Goal: Task Accomplishment & Management: Manage account settings

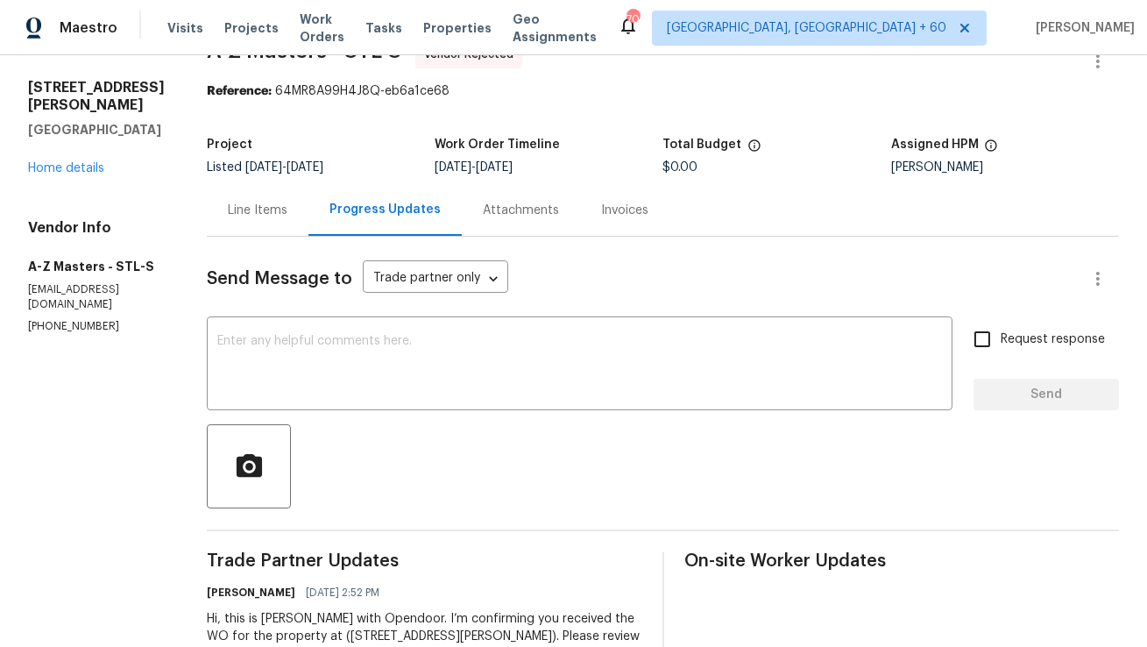
scroll to position [89, 0]
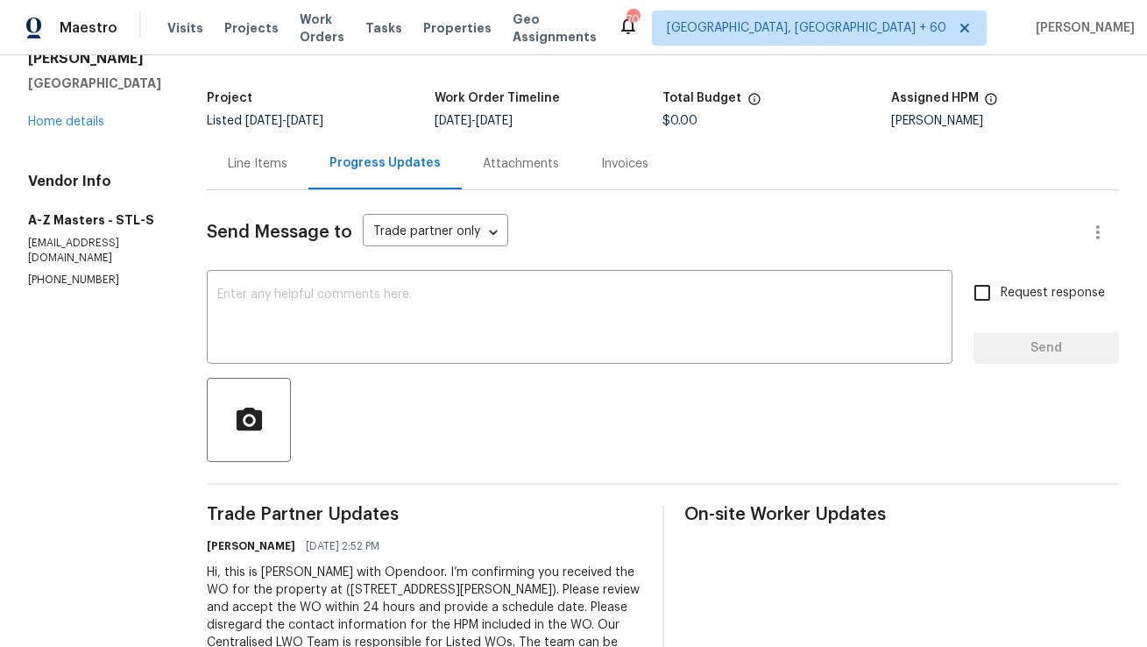
click at [239, 167] on div "Line Items" at bounding box center [258, 164] width 60 height 18
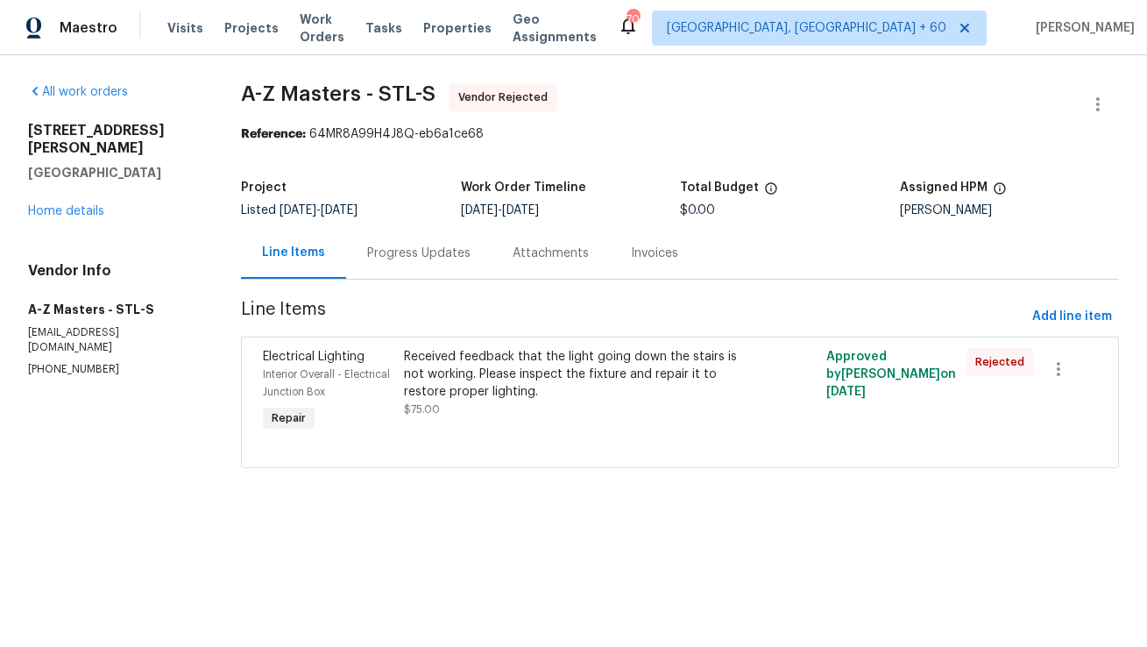
click at [538, 382] on div "Received feedback that the light going down the stairs is not working. Please i…" at bounding box center [574, 374] width 341 height 53
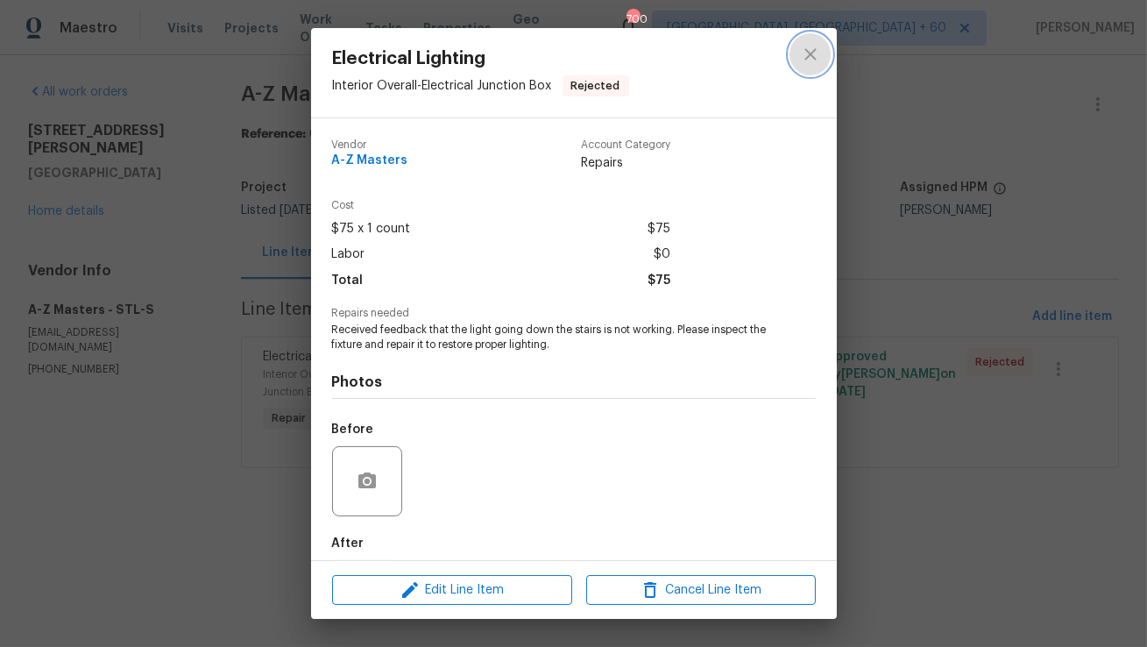
click at [811, 54] on icon "close" at bounding box center [810, 53] width 11 height 11
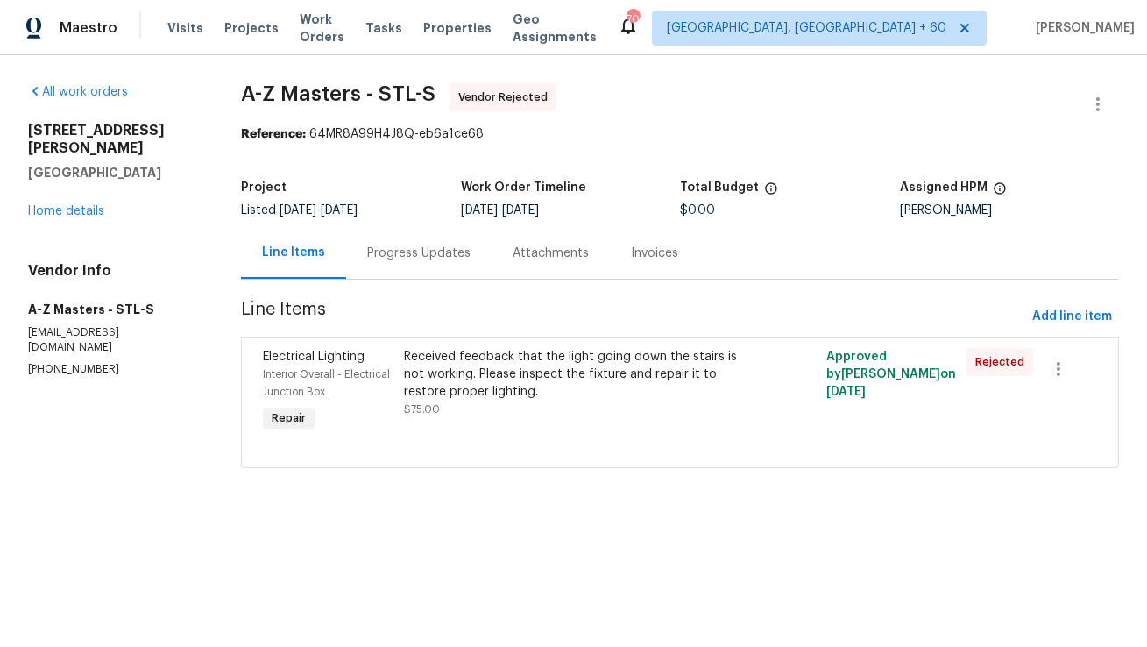
click at [414, 233] on div "Progress Updates" at bounding box center [418, 253] width 145 height 52
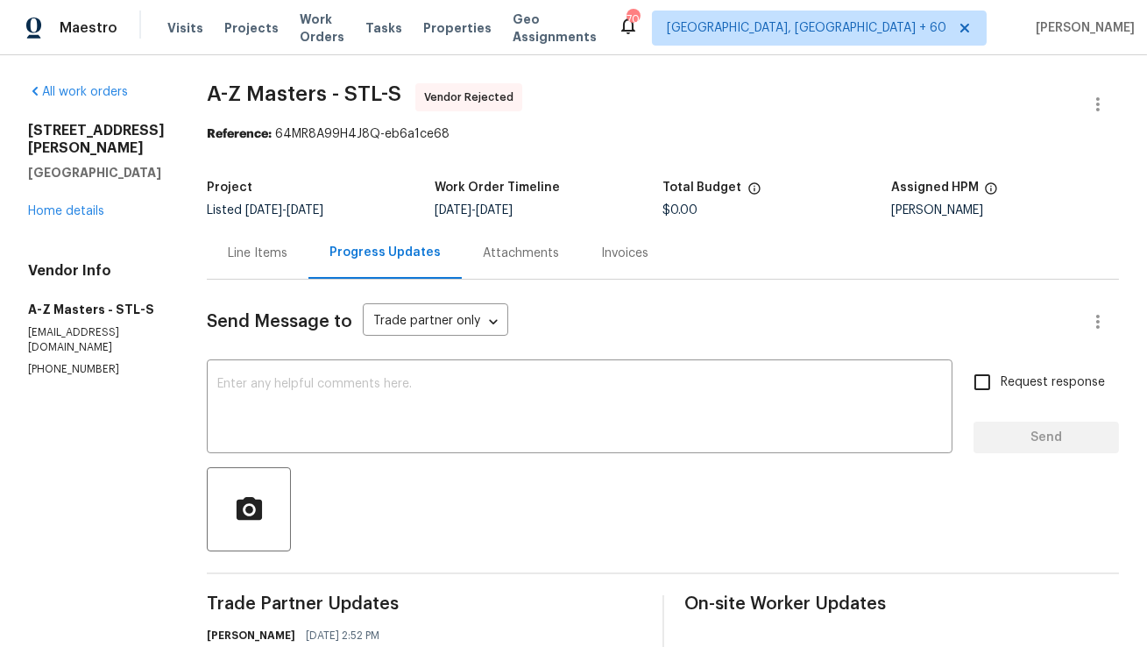
click at [237, 255] on div "Line Items" at bounding box center [258, 254] width 60 height 18
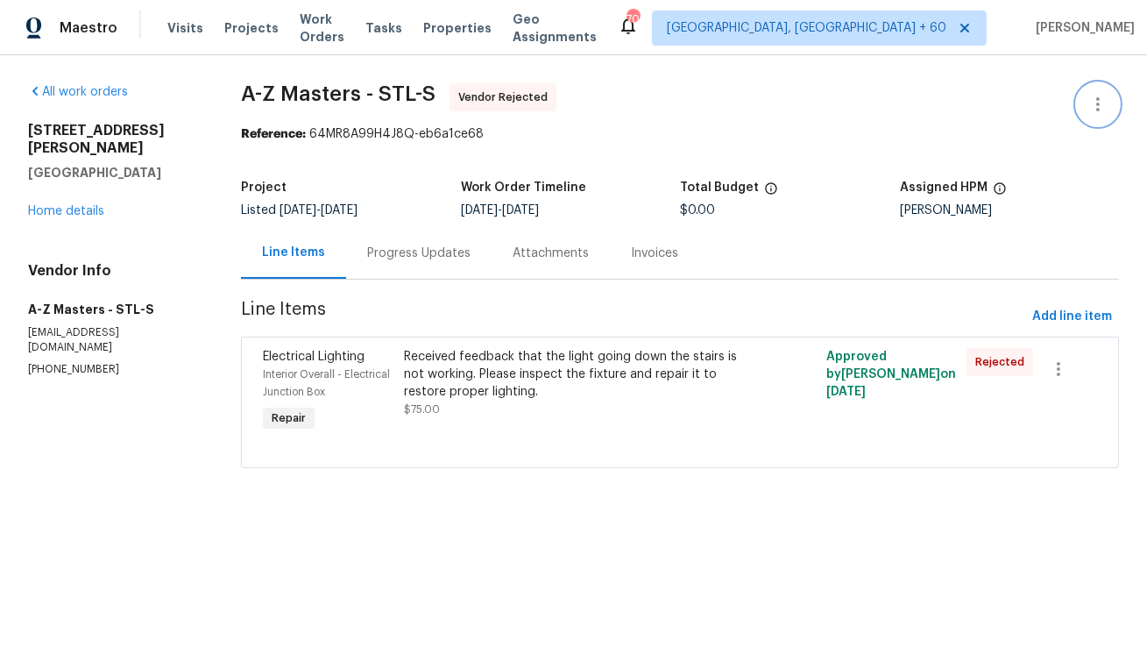
click at [1098, 105] on icon "button" at bounding box center [1098, 104] width 4 height 14
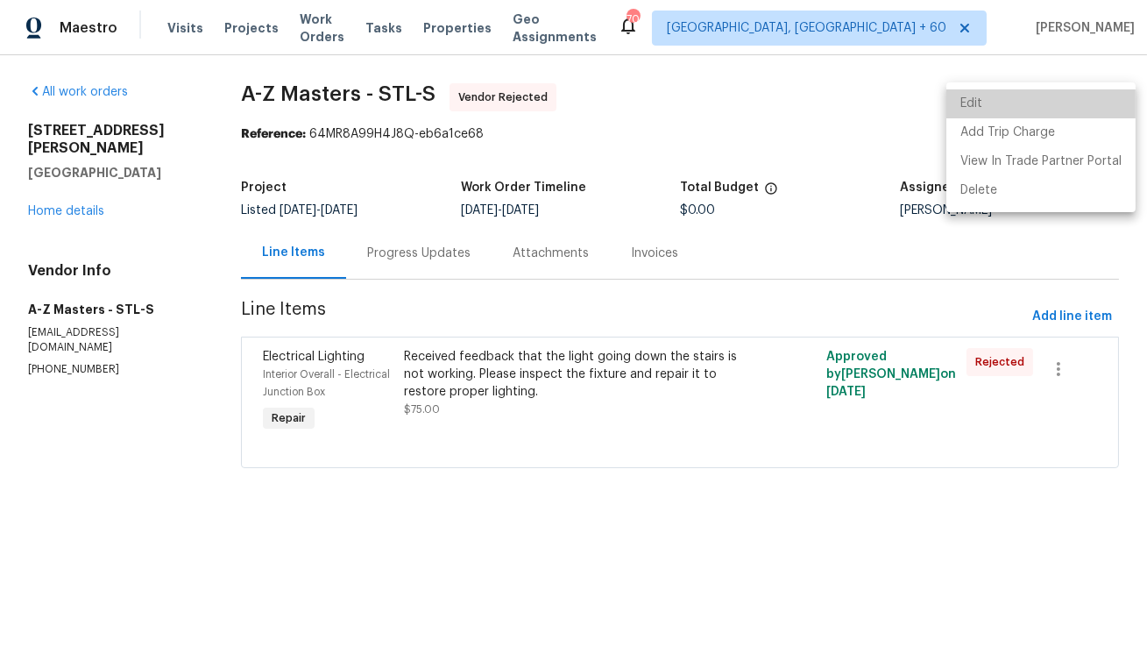
click at [1079, 106] on li "Edit" at bounding box center [1041, 103] width 189 height 29
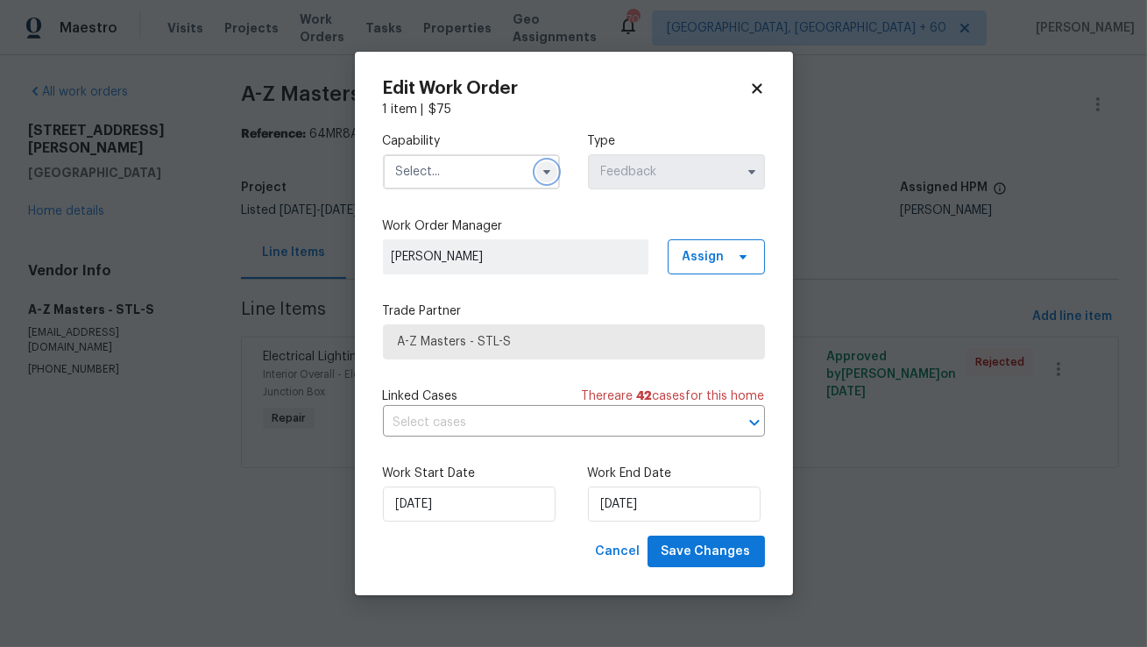
click at [536, 167] on button "button" at bounding box center [546, 171] width 21 height 21
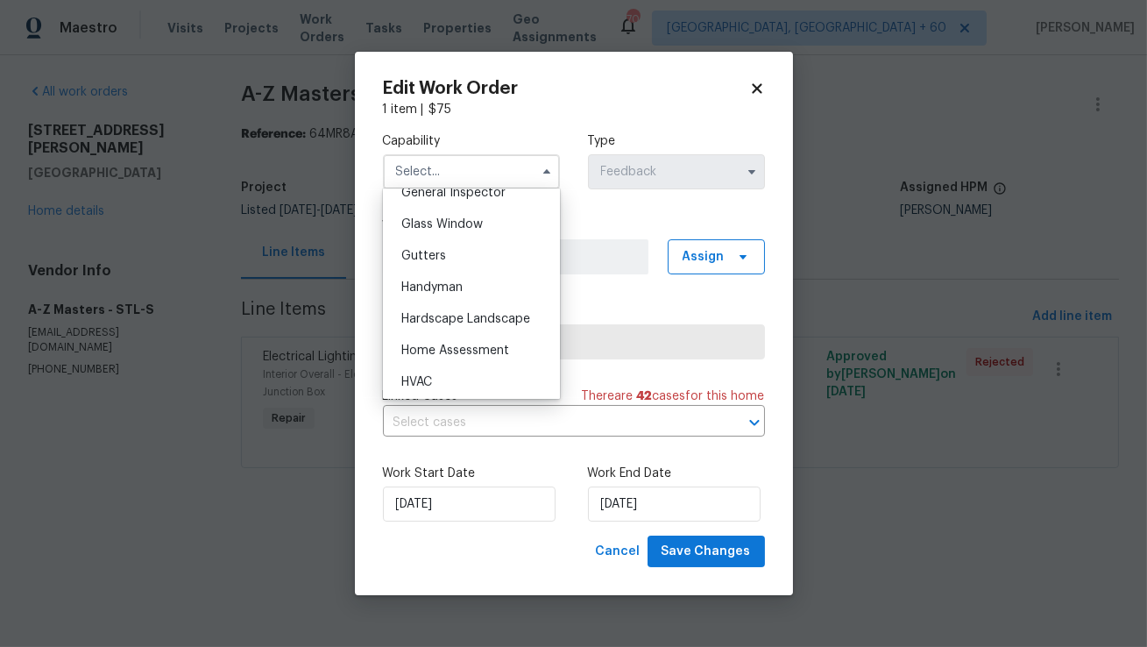
scroll to position [891, 0]
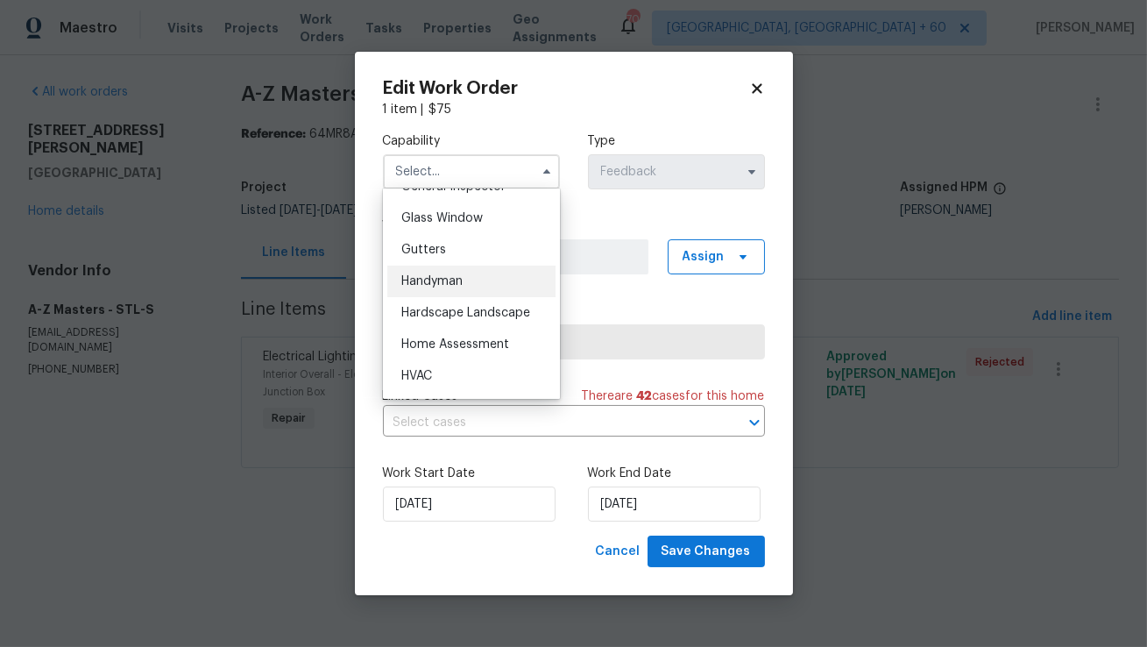
click at [458, 272] on div "Handyman" at bounding box center [471, 282] width 168 height 32
type input "Handyman"
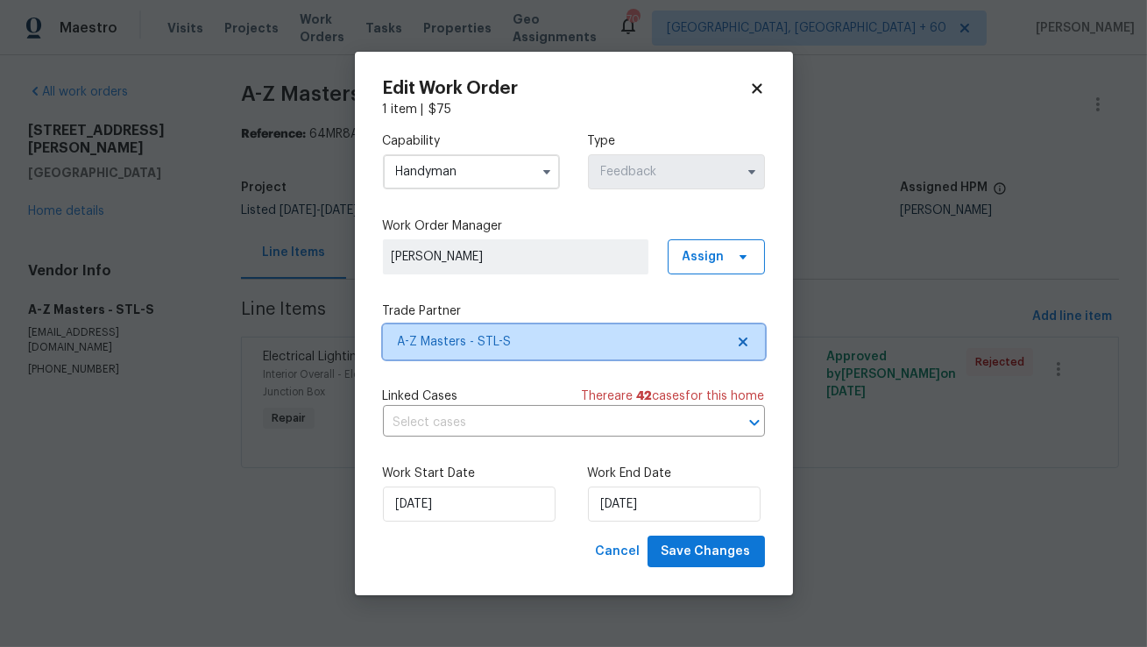
click at [567, 349] on span "A-Z Masters - STL-S" at bounding box center [561, 342] width 327 height 18
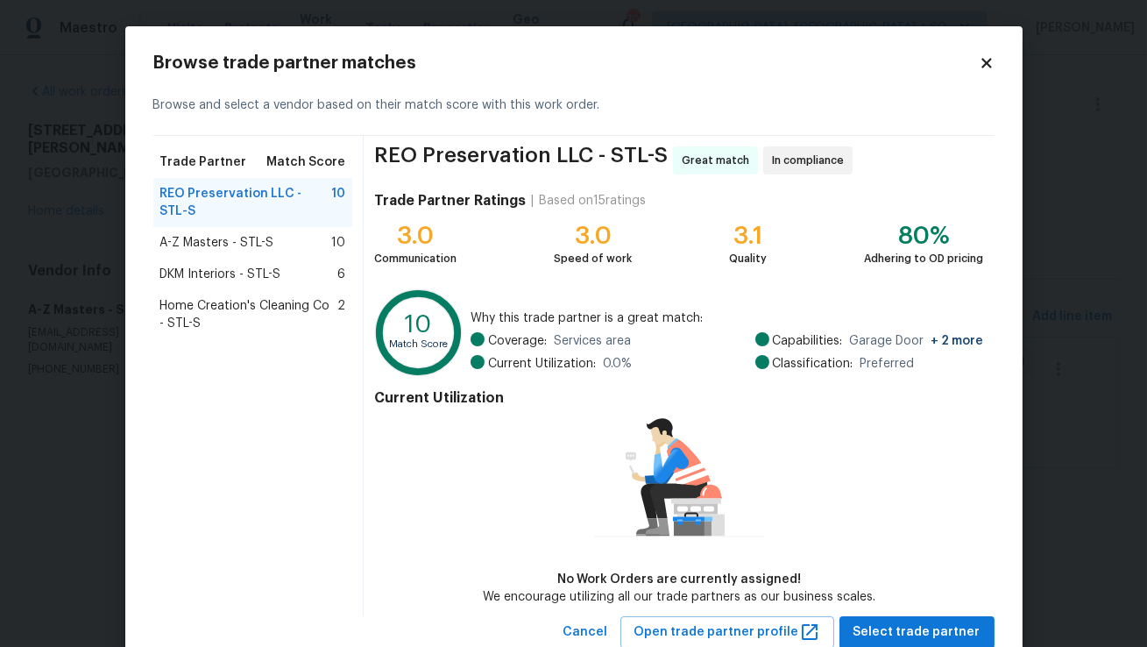
click at [288, 266] on div "DKM Interiors - STL-S 6" at bounding box center [253, 275] width 186 height 18
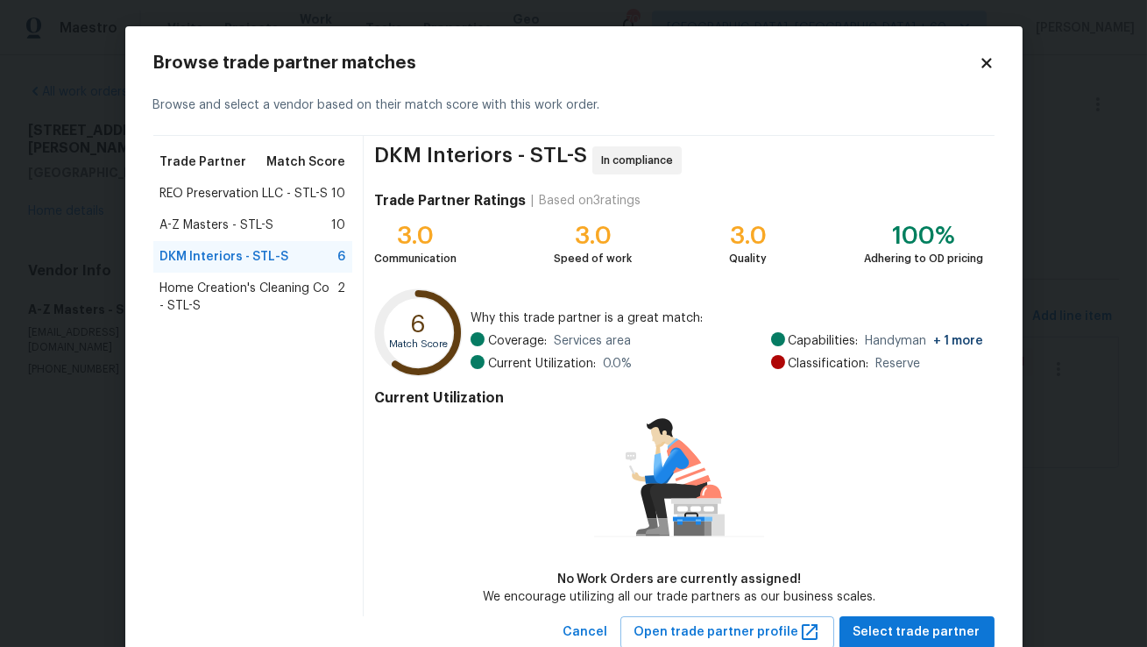
click at [275, 294] on span "Home Creation's Cleaning Co - STL-S" at bounding box center [249, 297] width 178 height 35
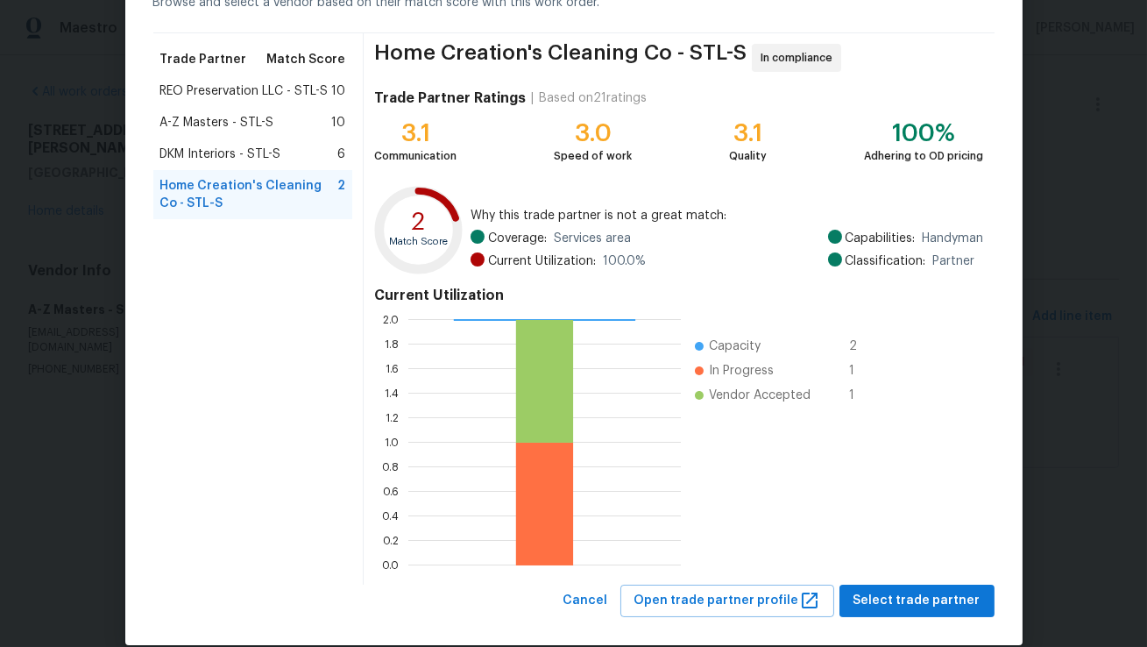
scroll to position [62, 0]
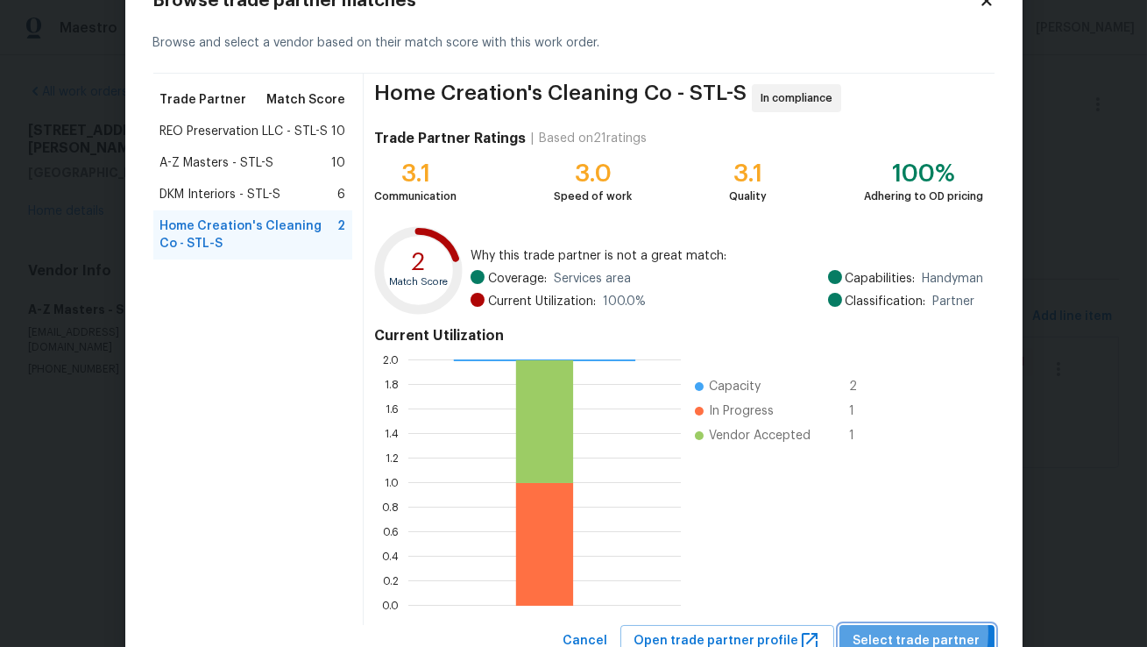
click at [892, 632] on span "Select trade partner" at bounding box center [917, 641] width 127 height 22
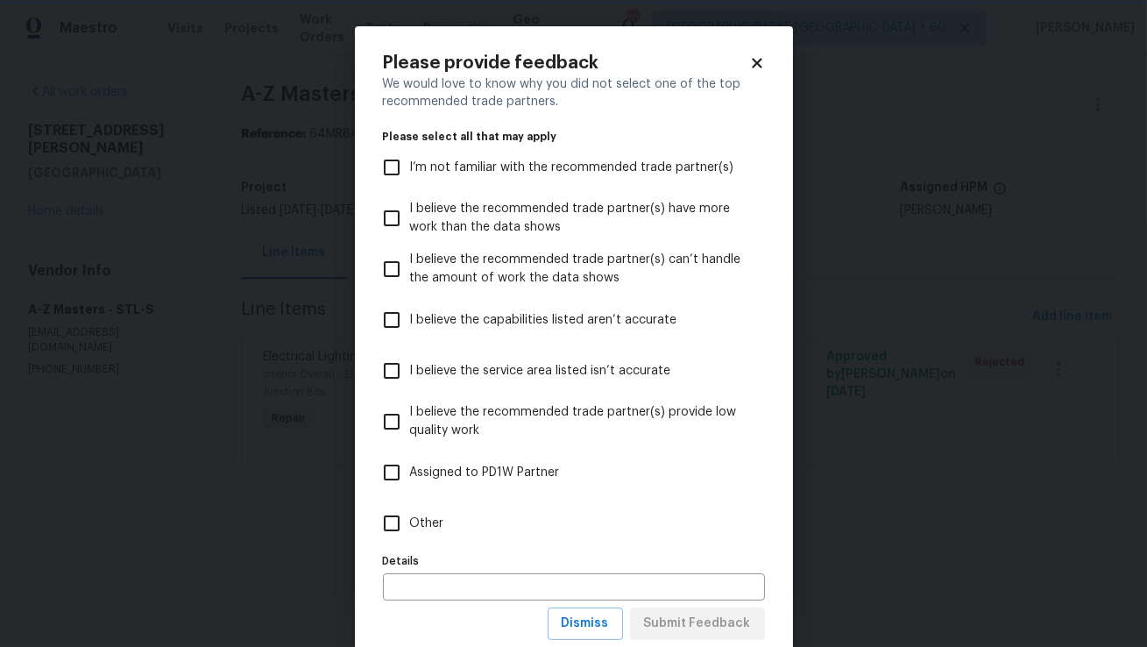
scroll to position [0, 0]
click at [577, 613] on span "Dismiss" at bounding box center [585, 624] width 47 height 22
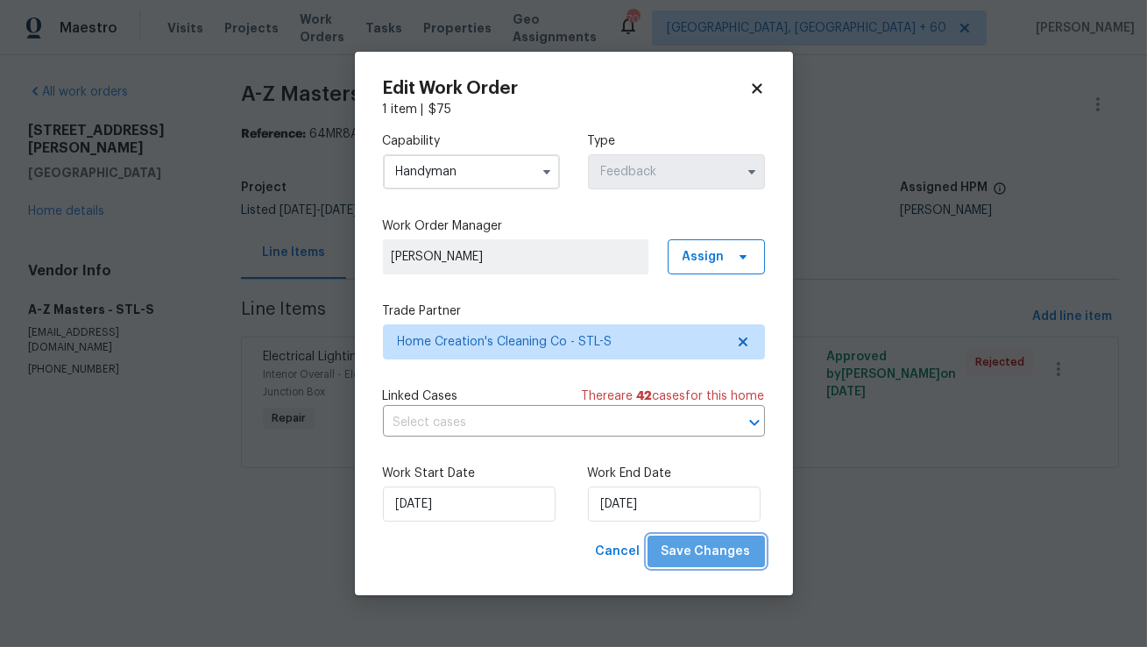
click at [731, 550] on span "Save Changes" at bounding box center [706, 552] width 89 height 22
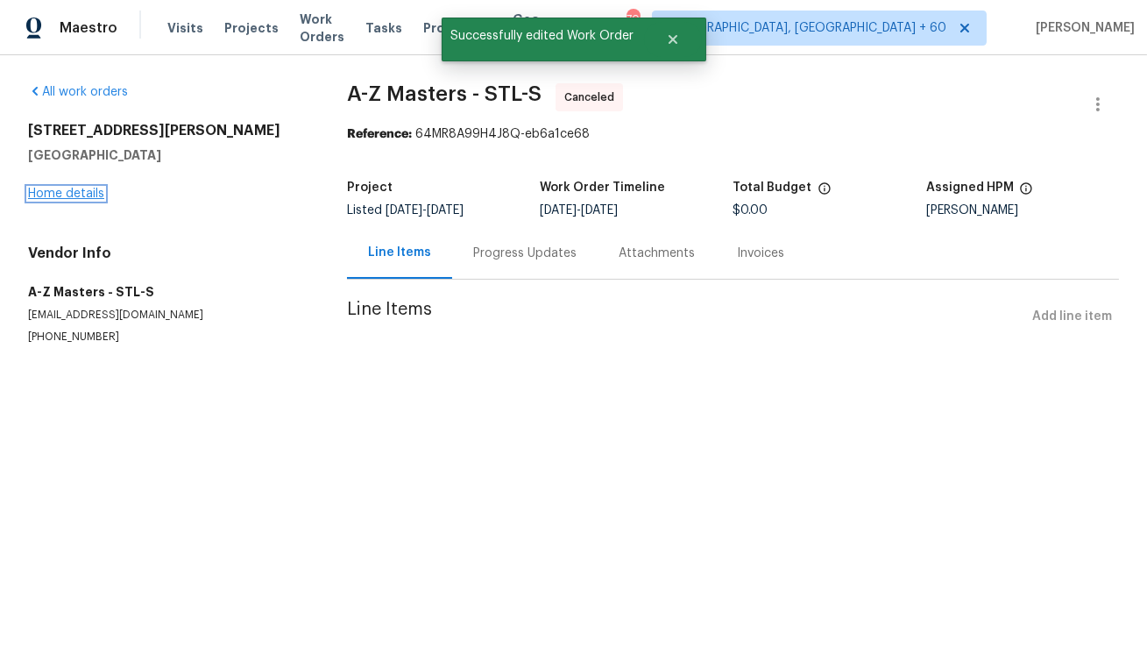
click at [75, 188] on link "Home details" at bounding box center [66, 194] width 76 height 12
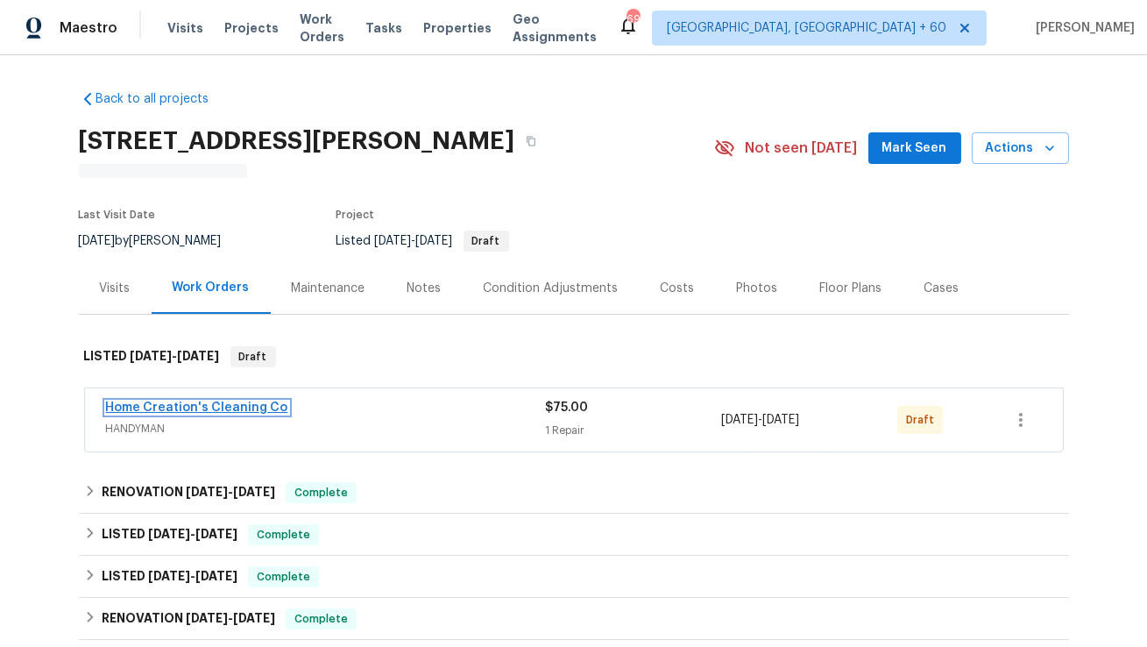
click at [234, 408] on link "Home Creation's Cleaning Co" at bounding box center [197, 407] width 182 height 12
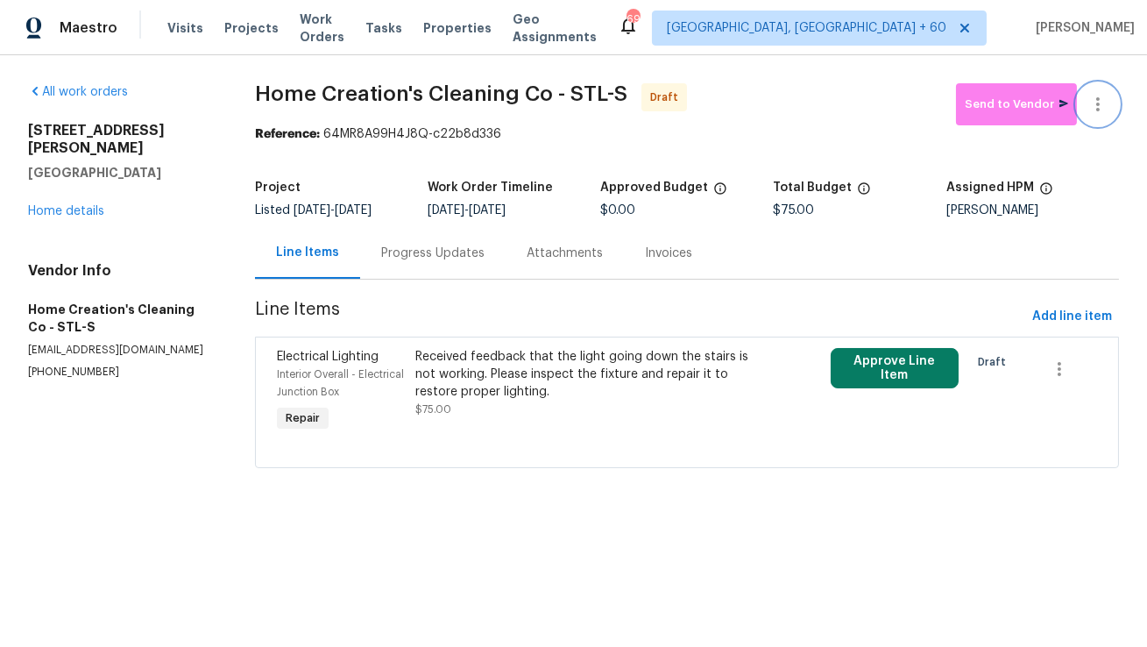
click at [1102, 110] on icon "button" at bounding box center [1098, 104] width 21 height 21
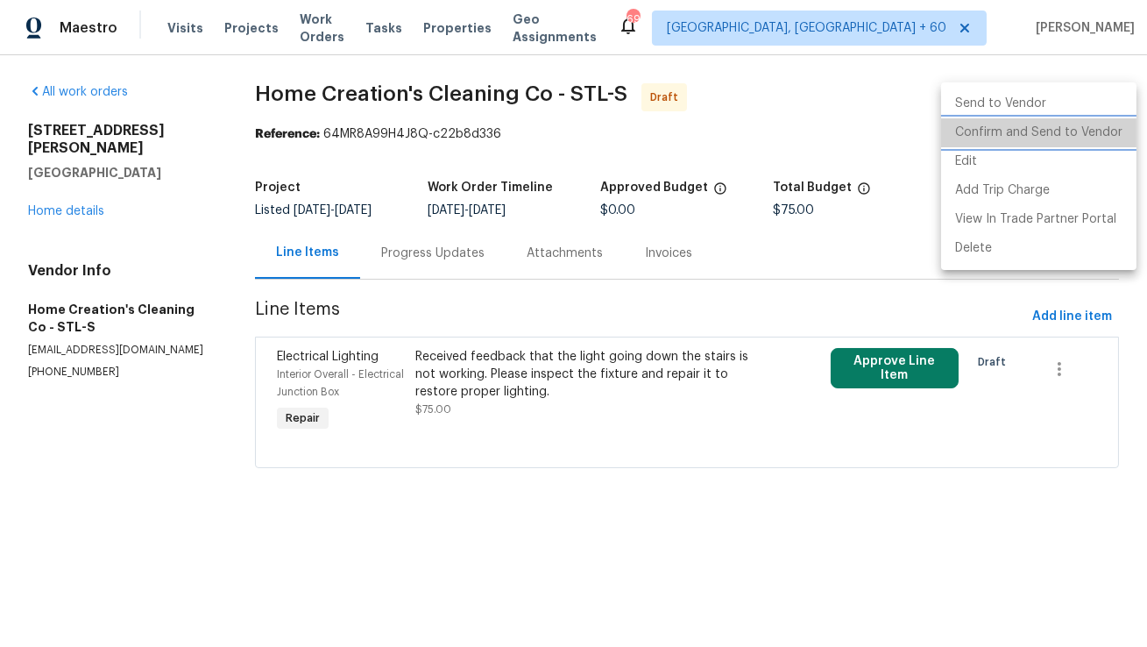
click at [1068, 126] on li "Confirm and Send to Vendor" at bounding box center [1038, 132] width 195 height 29
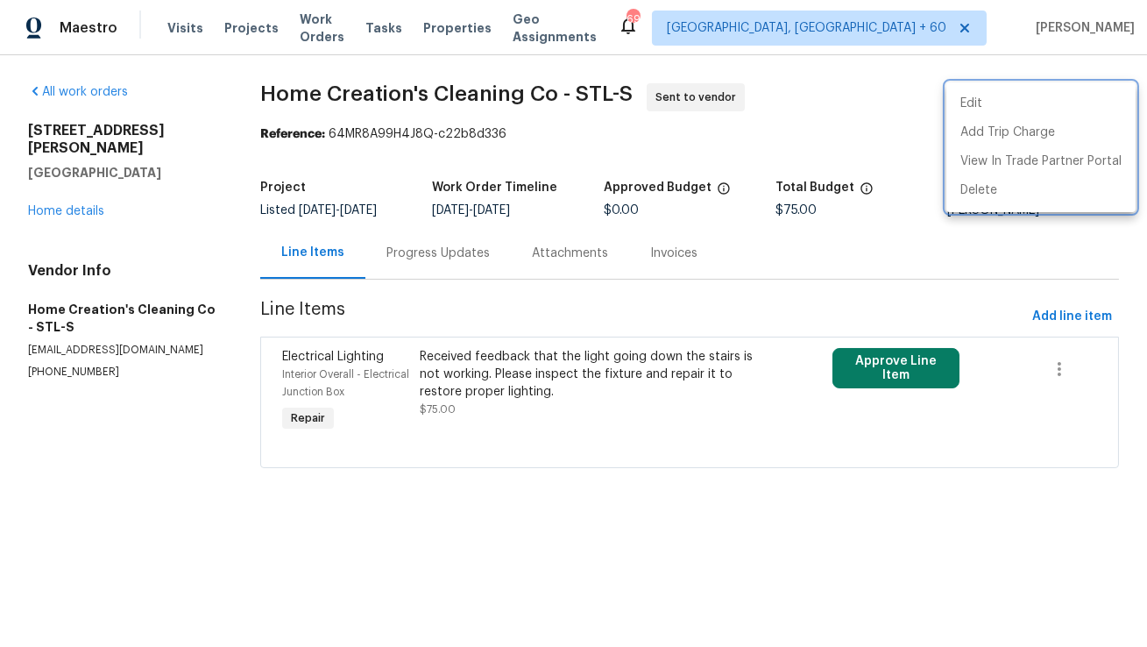
click at [415, 255] on div at bounding box center [573, 323] width 1147 height 647
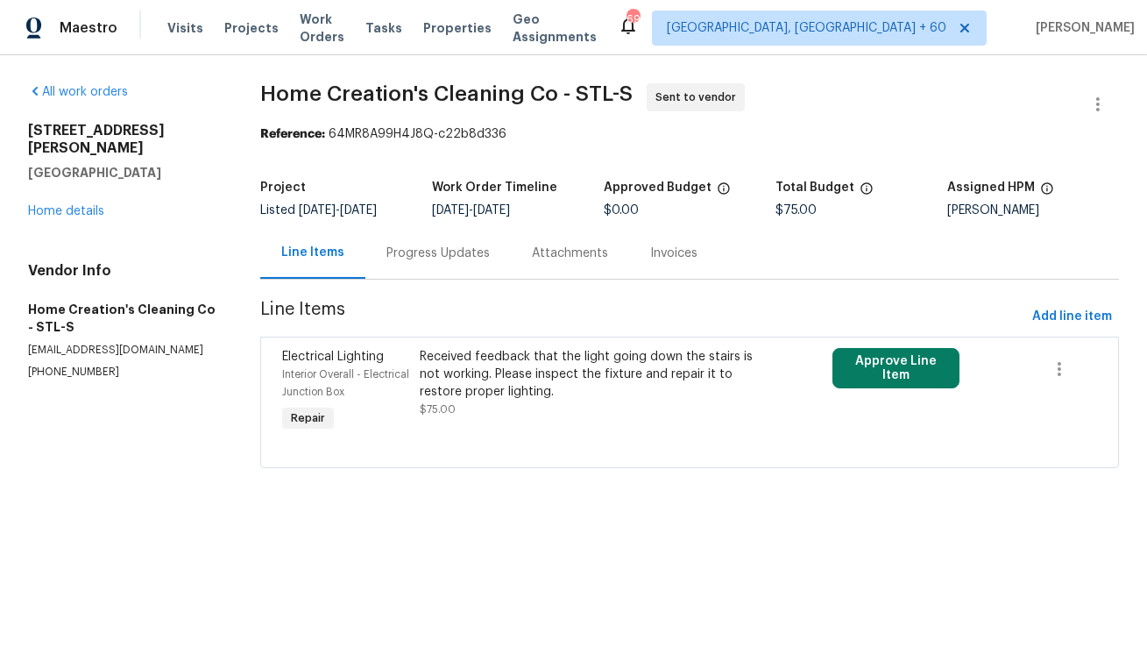
click at [415, 256] on div "Progress Updates" at bounding box center [438, 254] width 103 height 18
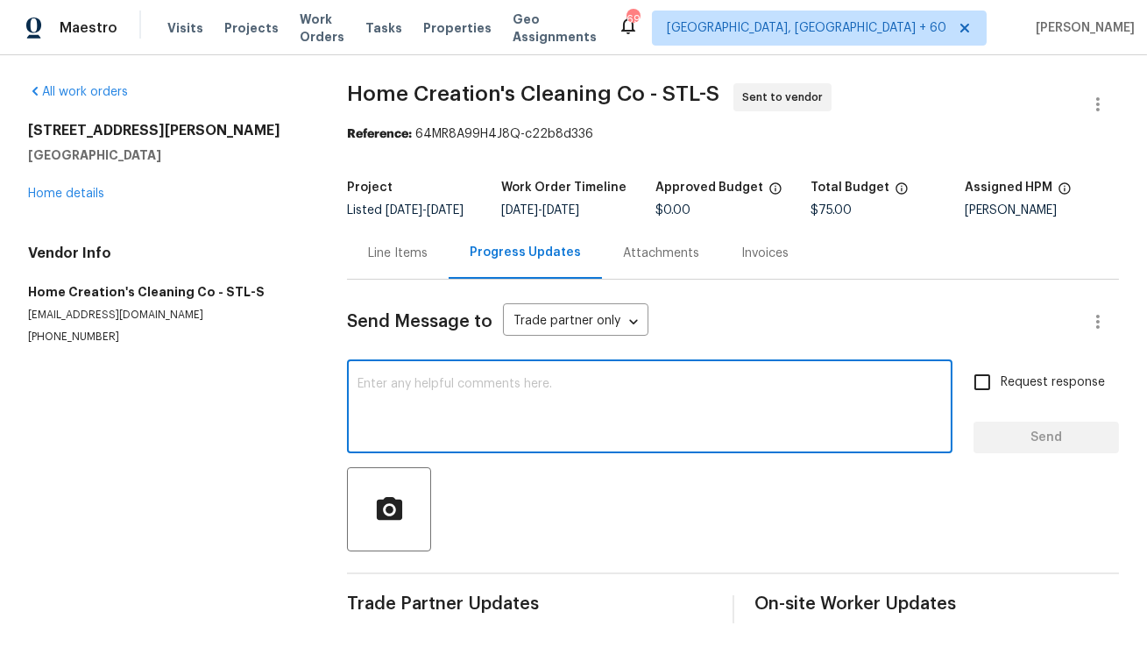
click at [438, 439] on textarea at bounding box center [650, 408] width 585 height 61
paste textarea "Hi, this is Anthony with Opendoor. I’m confirming you received the WO for the p…"
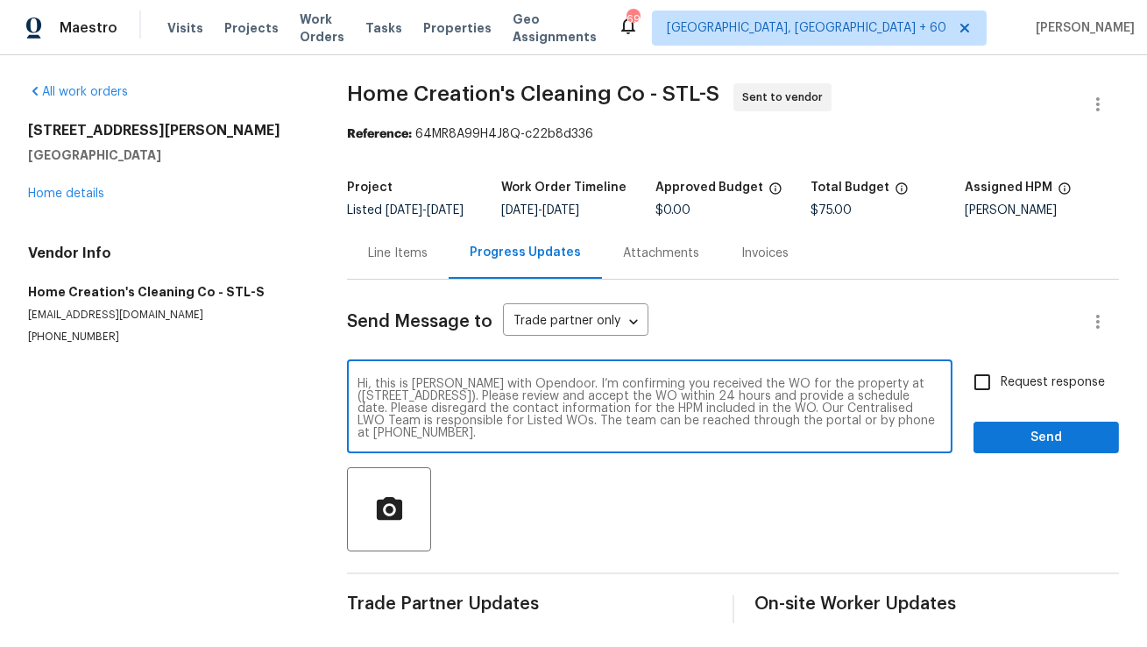
drag, startPoint x: 878, startPoint y: 396, endPoint x: 537, endPoint y: 405, distance: 341.1
click at [537, 405] on textarea "Hi, this is Anthony with Opendoor. I’m confirming you received the WO for the p…" at bounding box center [650, 408] width 585 height 61
paste textarea "4947 Brunston Dr, Saint Louis, MO 63128"
type textarea "Hi, this is [PERSON_NAME] with Opendoor. I’m confirming you received the WO for…"
click at [992, 397] on input "Request response" at bounding box center [982, 382] width 37 height 37
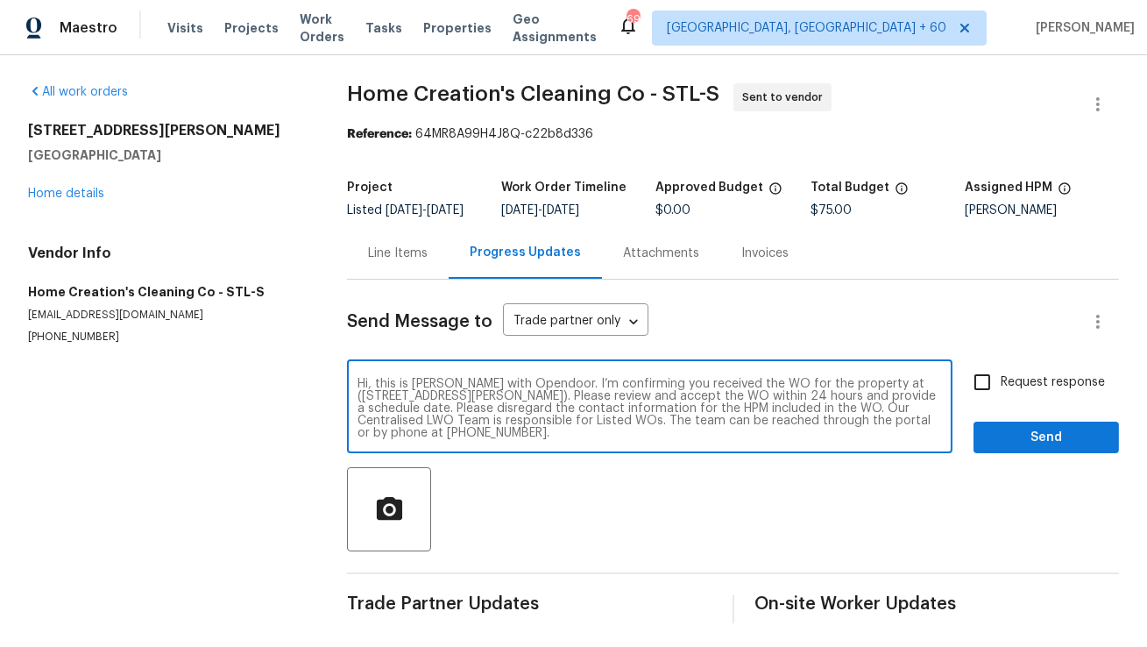
checkbox input "true"
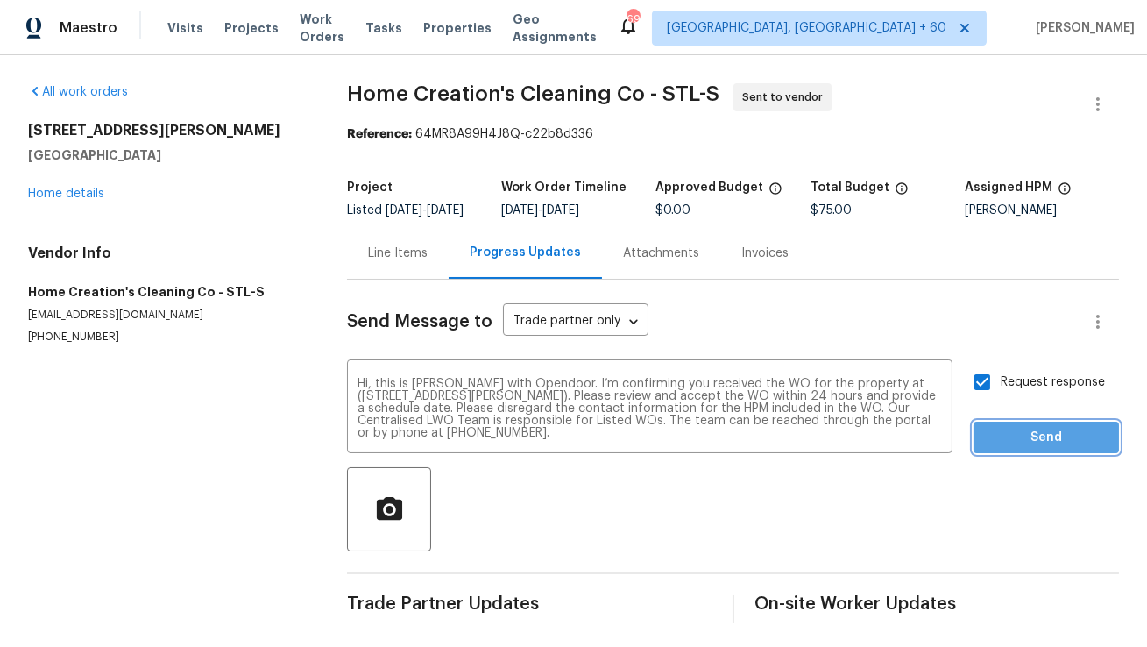
click at [1032, 445] on span "Send" at bounding box center [1046, 438] width 117 height 22
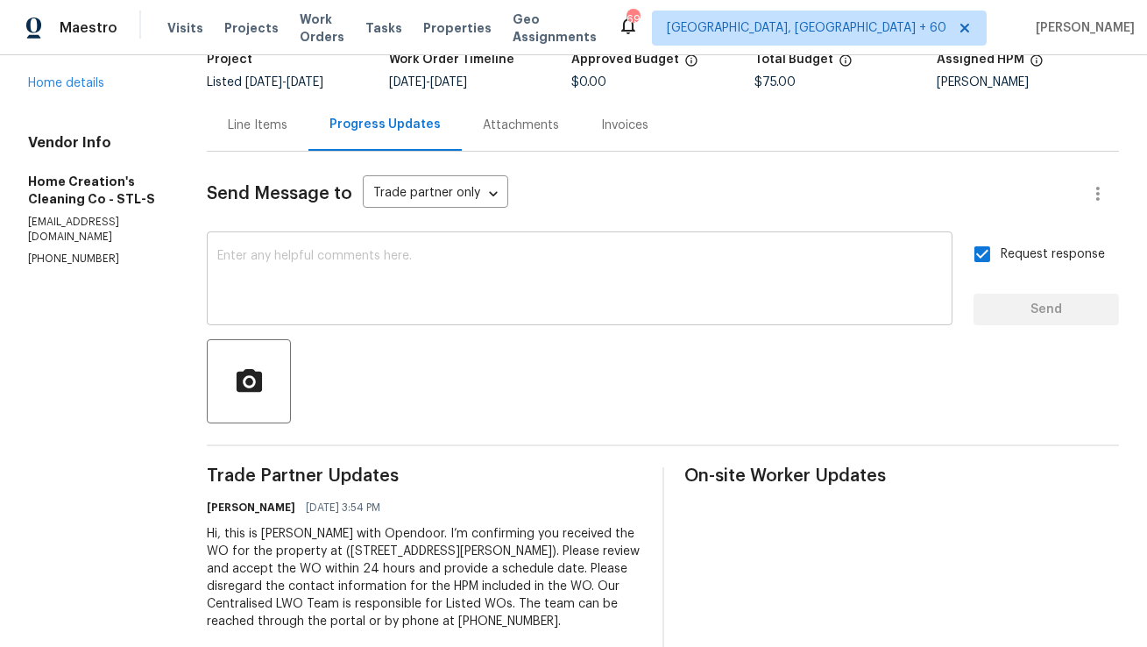
scroll to position [75, 0]
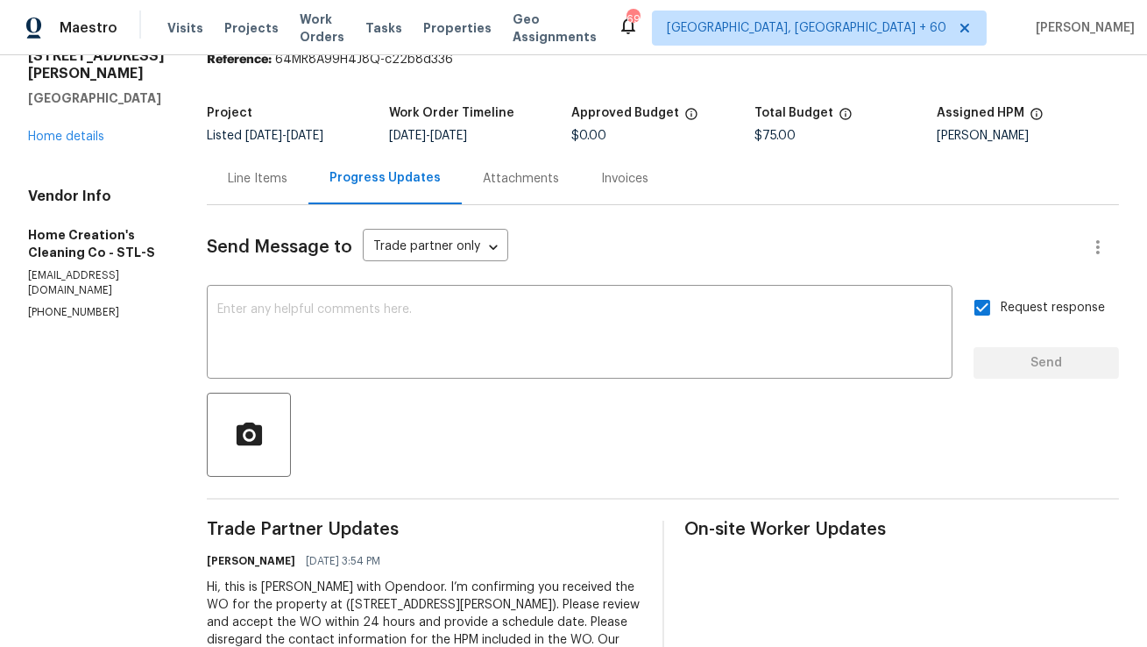
click at [242, 178] on div "Line Items" at bounding box center [258, 179] width 60 height 18
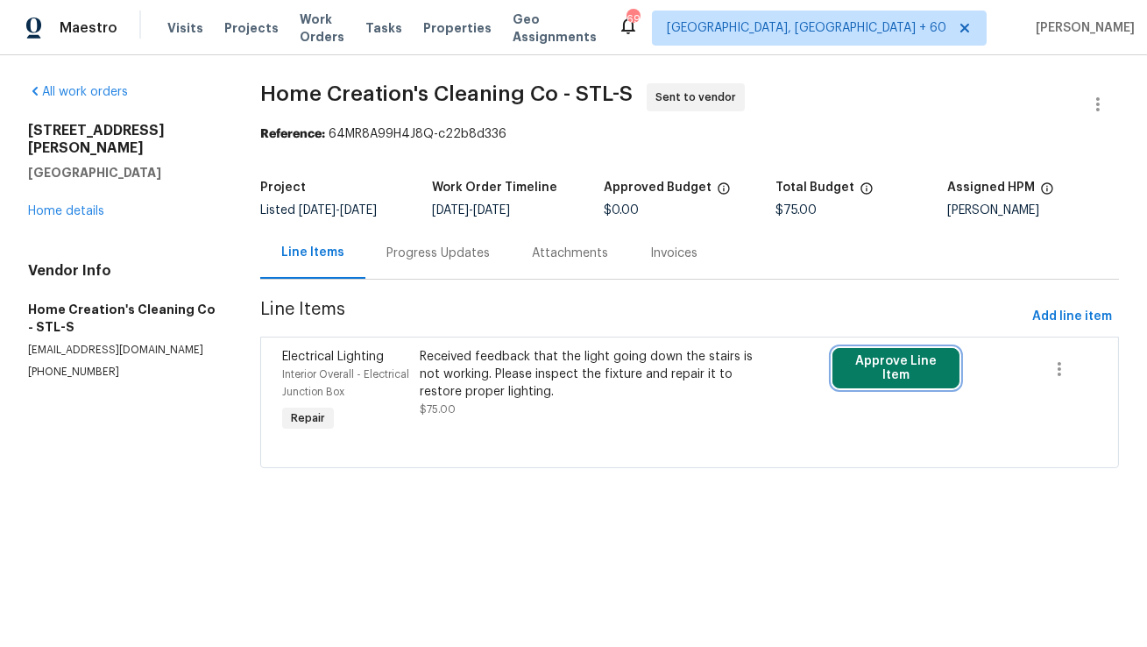
click at [882, 379] on button "Approve Line Item" at bounding box center [896, 368] width 127 height 40
click at [593, 483] on section "Home Creation's Cleaning Co - STL-S Sent to vendor Reference: 64MR8A99H4J8Q-c22…" at bounding box center [689, 286] width 859 height 406
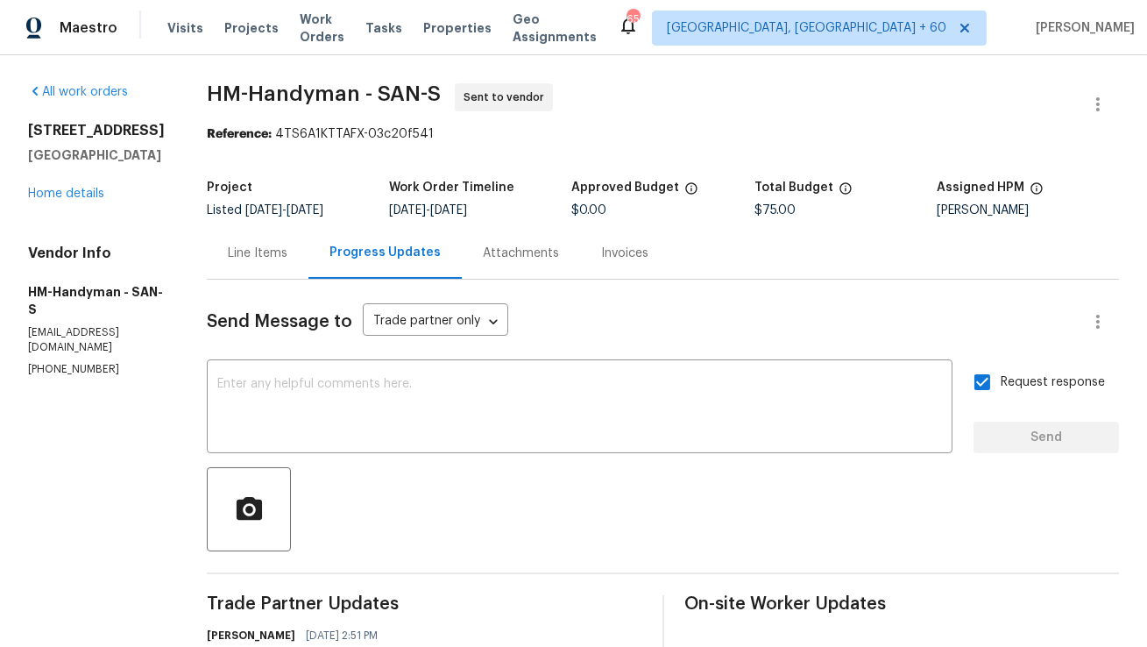
scroll to position [158, 0]
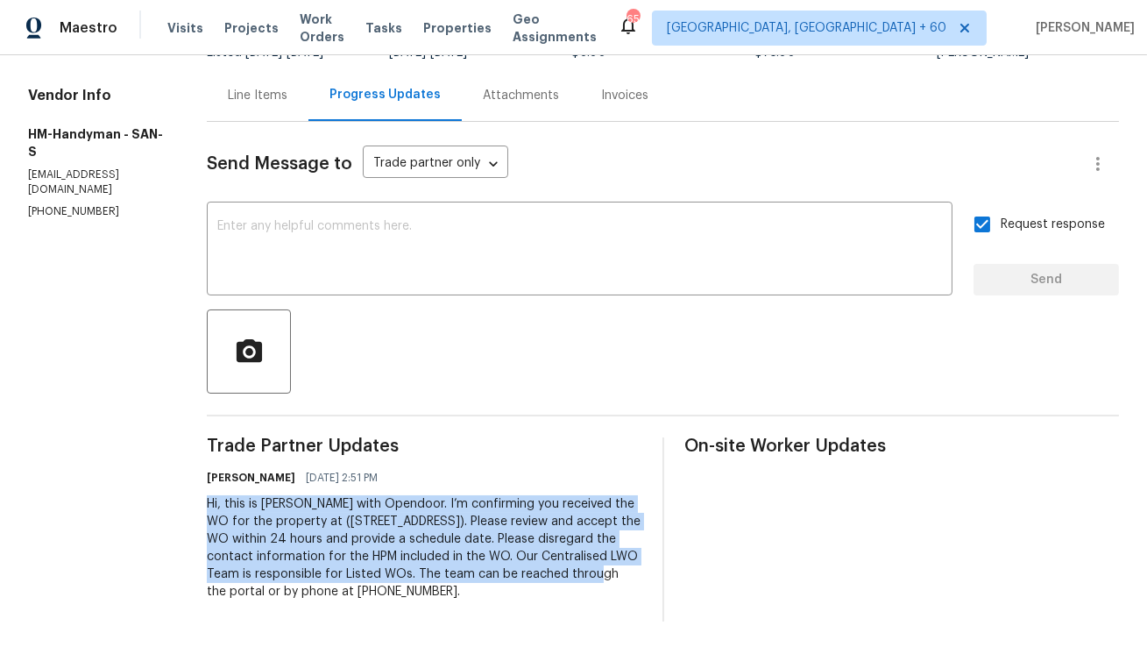
copy div "Hi, this is [PERSON_NAME] with Opendoor. I’m confirming you received the WO for…"
drag, startPoint x: 224, startPoint y: 503, endPoint x: 614, endPoint y: 599, distance: 402.4
click at [614, 599] on div "Hi, this is Anthony with Opendoor. I’m confirming you received the WO for the p…" at bounding box center [424, 547] width 435 height 105
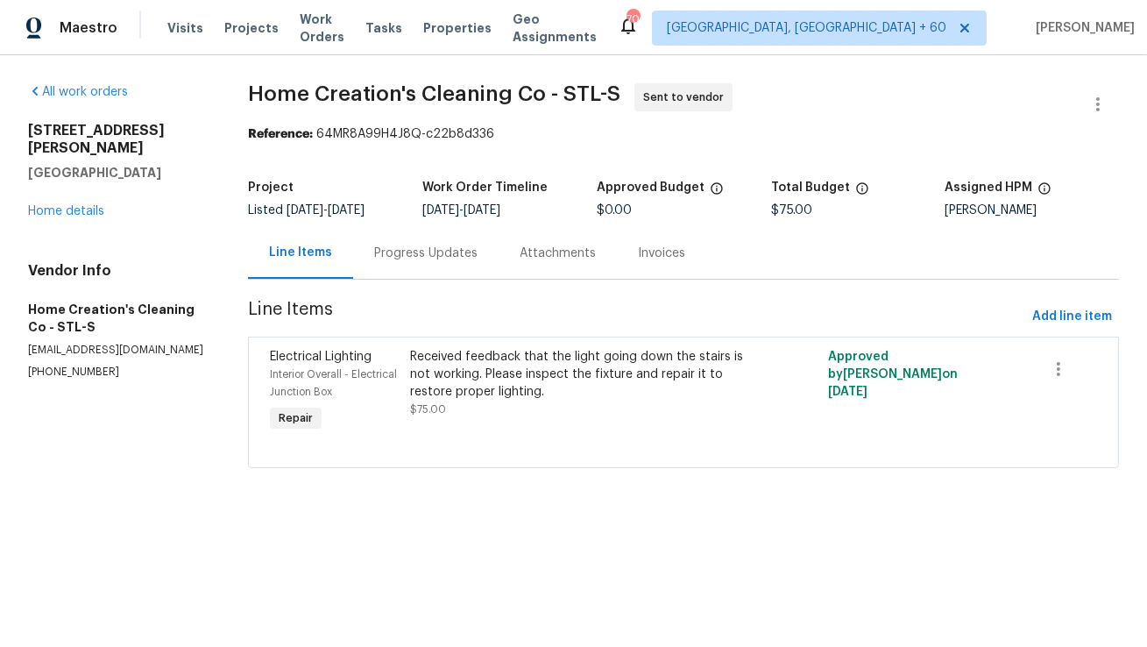
click at [451, 245] on div "Progress Updates" at bounding box center [425, 254] width 103 height 18
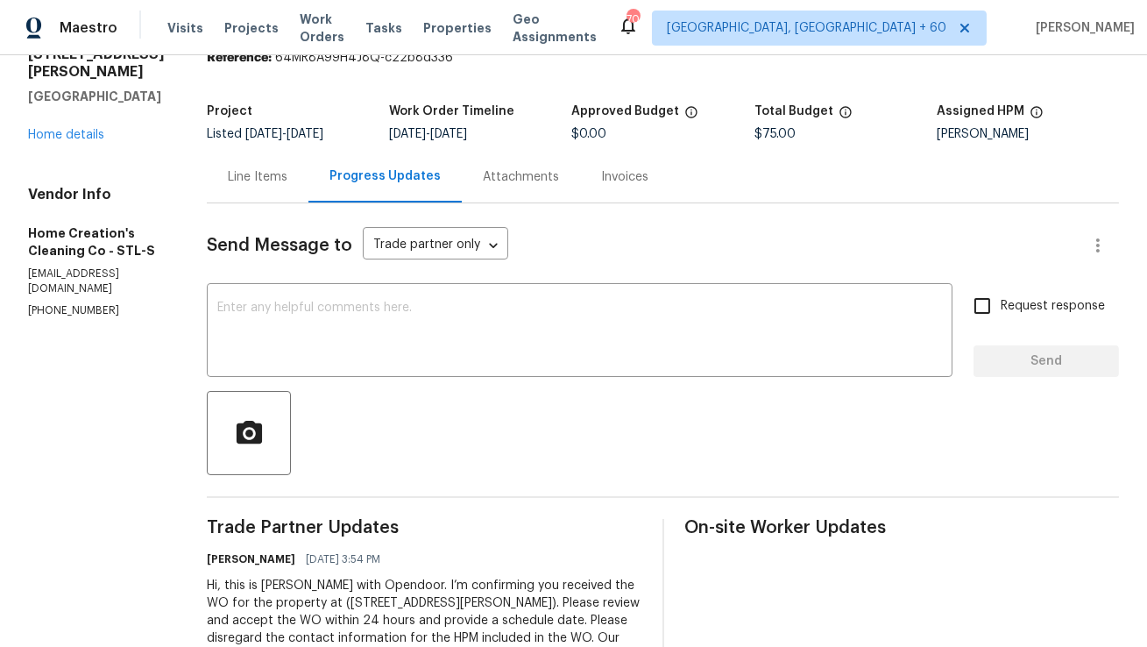
scroll to position [95, 0]
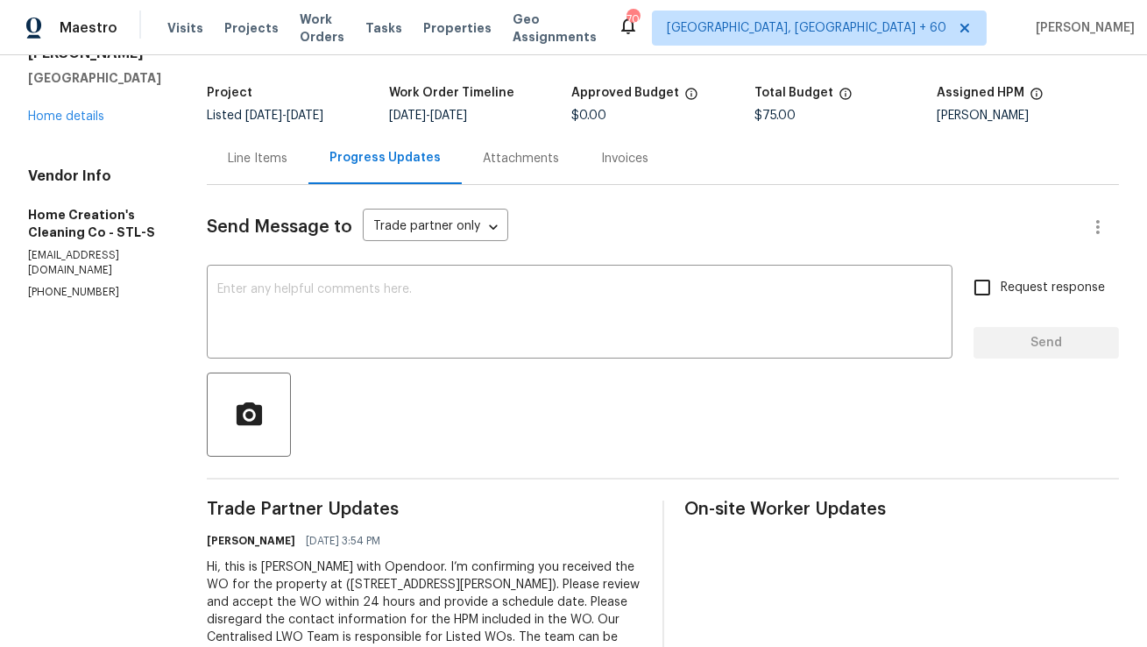
click at [248, 145] on div "Line Items" at bounding box center [258, 158] width 102 height 52
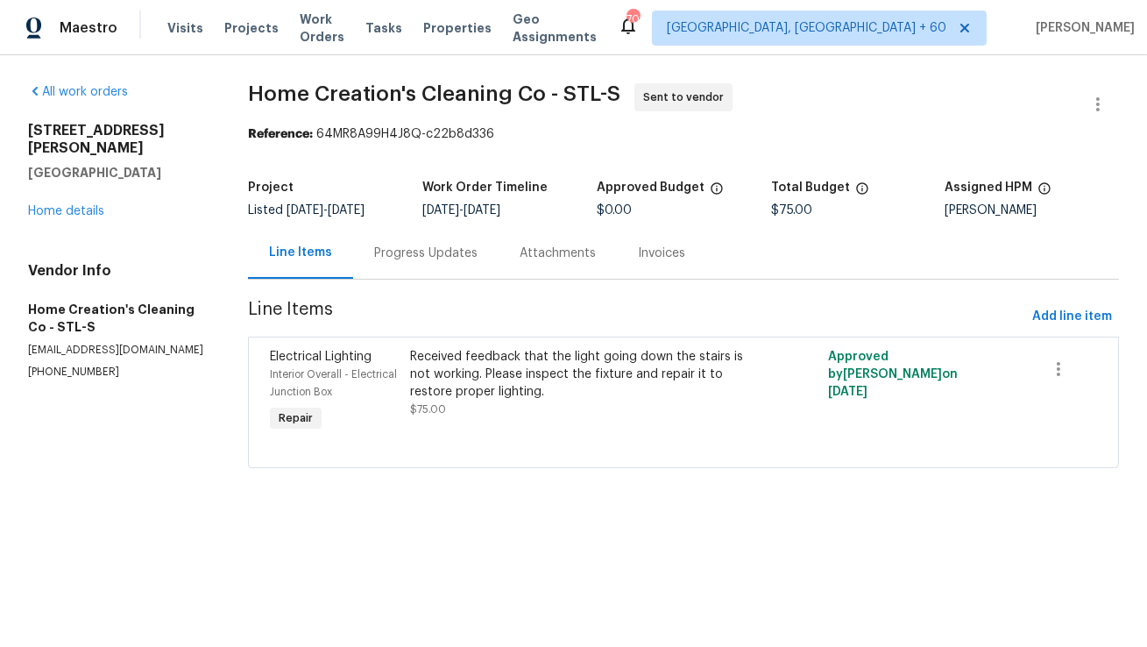
click at [57, 365] on p "(618) 535-2766" at bounding box center [117, 372] width 178 height 15
copy p "(618) 535-2766"
click at [425, 255] on div "Progress Updates" at bounding box center [425, 254] width 103 height 18
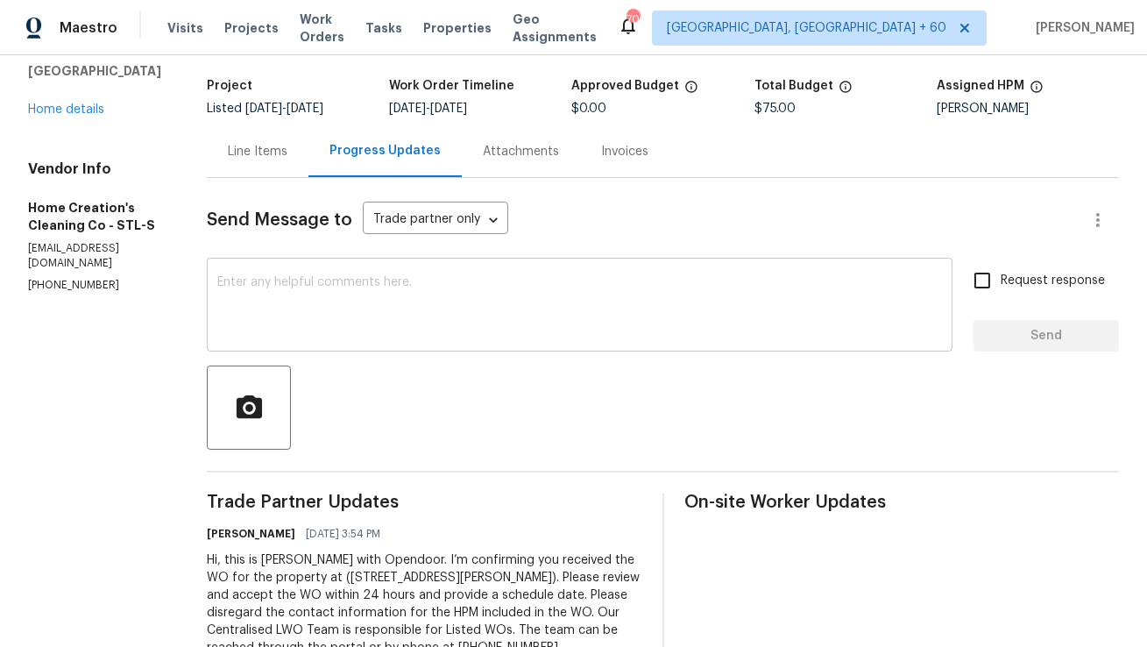
scroll to position [160, 0]
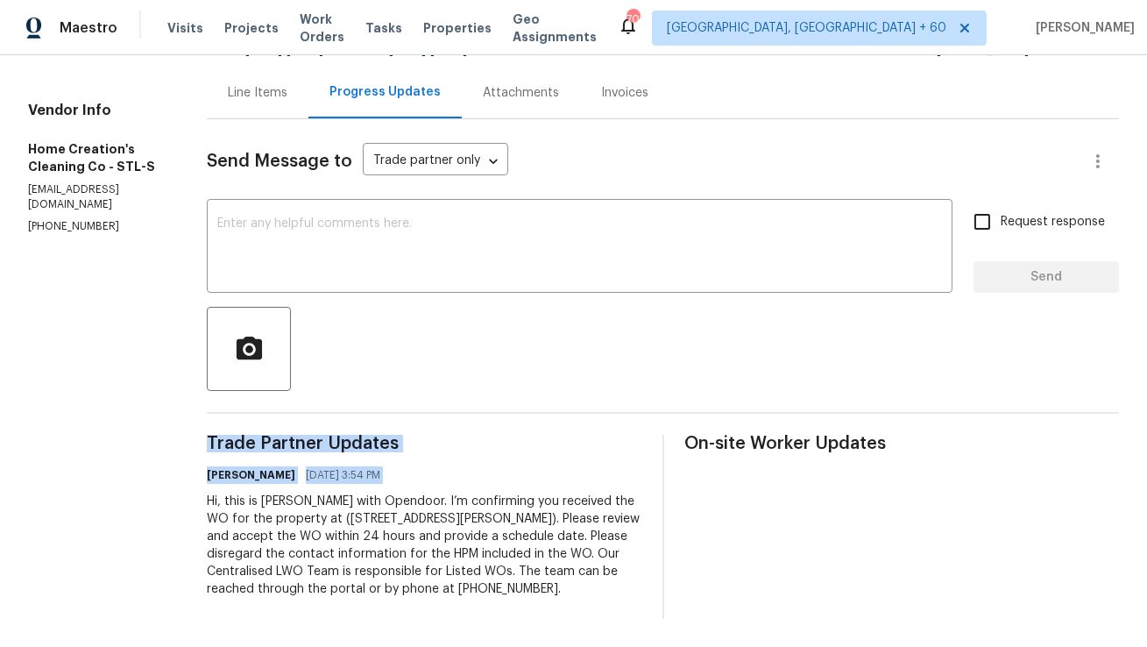
copy div "Trade Partner Updates Anthony Mascarenhas 09/15/2025 3:54 PM"
copy div "Hi, this is [PERSON_NAME] with Opendoor. I’m confirming you received the WO for…"
drag, startPoint x: 203, startPoint y: 500, endPoint x: 648, endPoint y: 604, distance: 456.4
click at [648, 604] on div "Trade Partner Updates Anthony Mascarenhas 09/15/2025 3:54 PM Hi, this is Anthon…" at bounding box center [663, 527] width 912 height 184
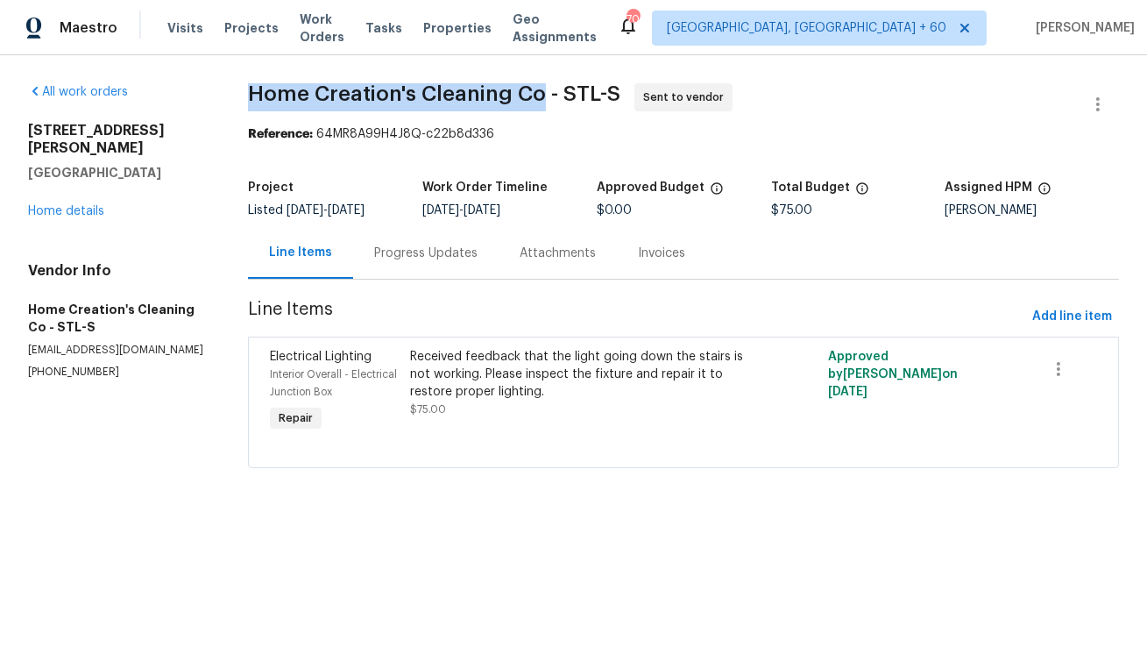
copy span "Home Creation's Cleaning Co"
drag, startPoint x: 245, startPoint y: 90, endPoint x: 535, endPoint y: 94, distance: 290.1
click at [535, 94] on span "Home Creation's Cleaning Co - STL-S" at bounding box center [434, 93] width 373 height 21
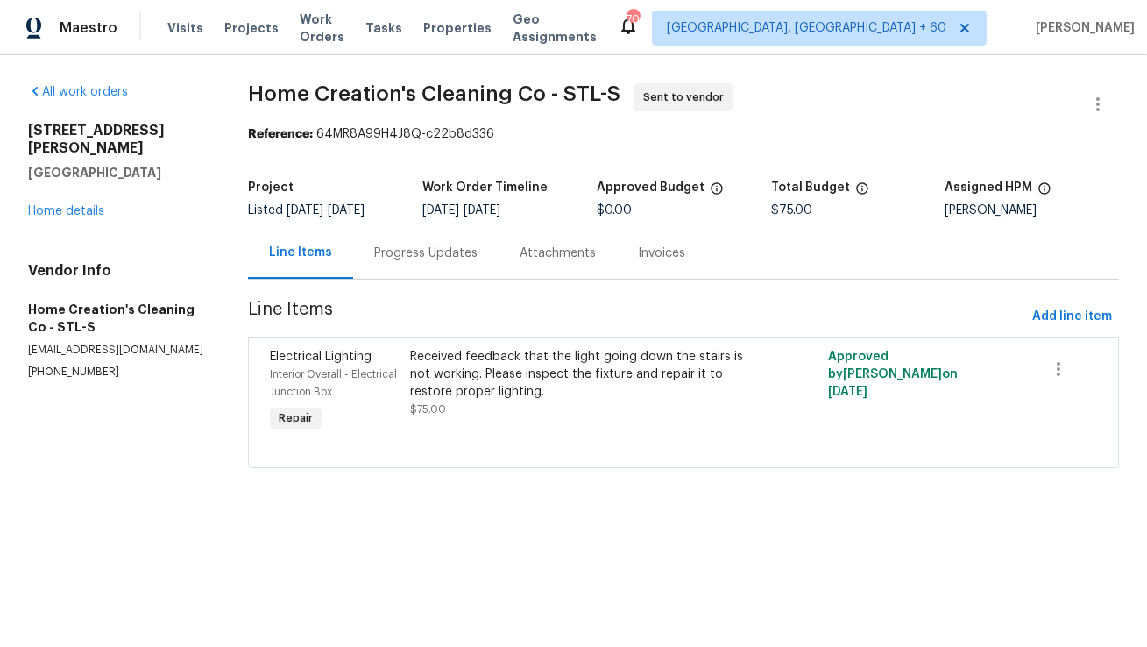
click at [408, 272] on div "Progress Updates" at bounding box center [425, 253] width 145 height 52
